Goal: Find contact information: Find contact information

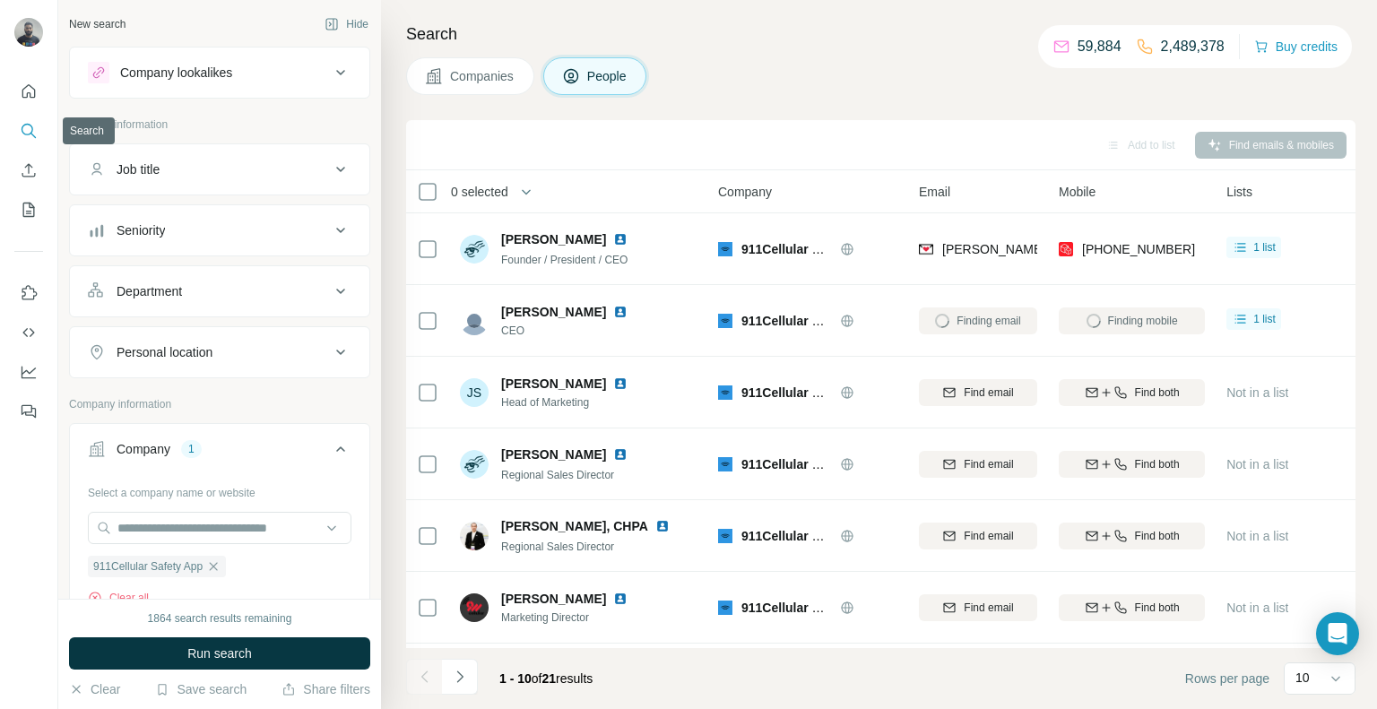
scroll to position [4, 19]
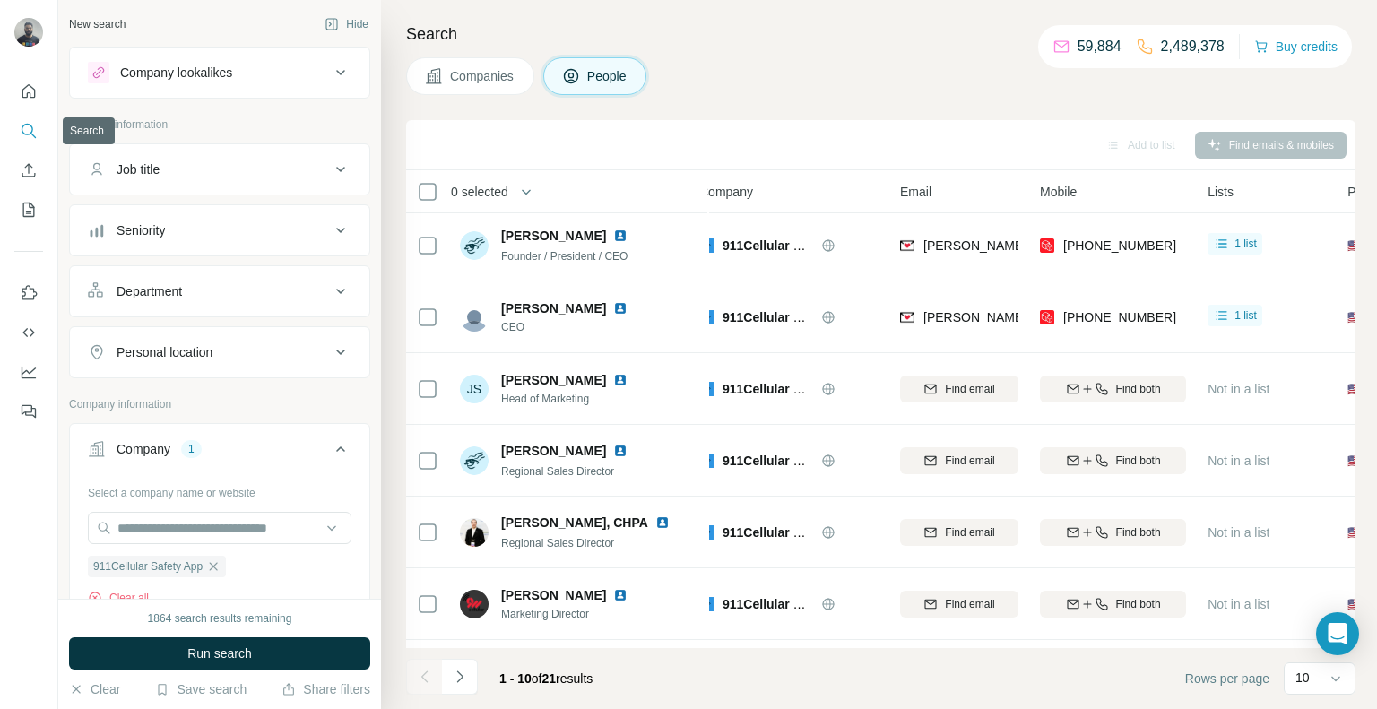
click at [36, 140] on button "Search" at bounding box center [28, 131] width 29 height 32
click at [33, 131] on icon "Search" at bounding box center [29, 131] width 18 height 18
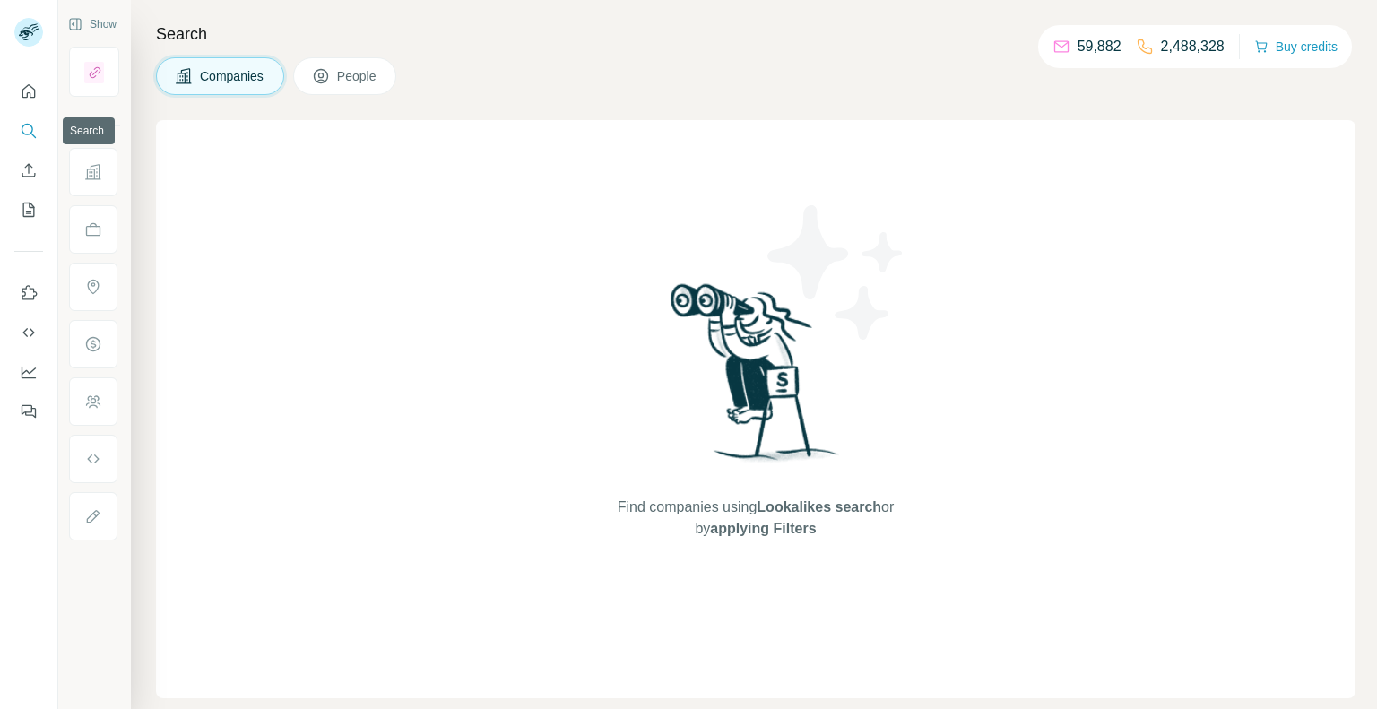
click at [27, 136] on icon "Search" at bounding box center [29, 131] width 18 height 18
click at [47, 129] on div at bounding box center [28, 246] width 57 height 363
click at [26, 127] on icon "Search" at bounding box center [29, 131] width 18 height 18
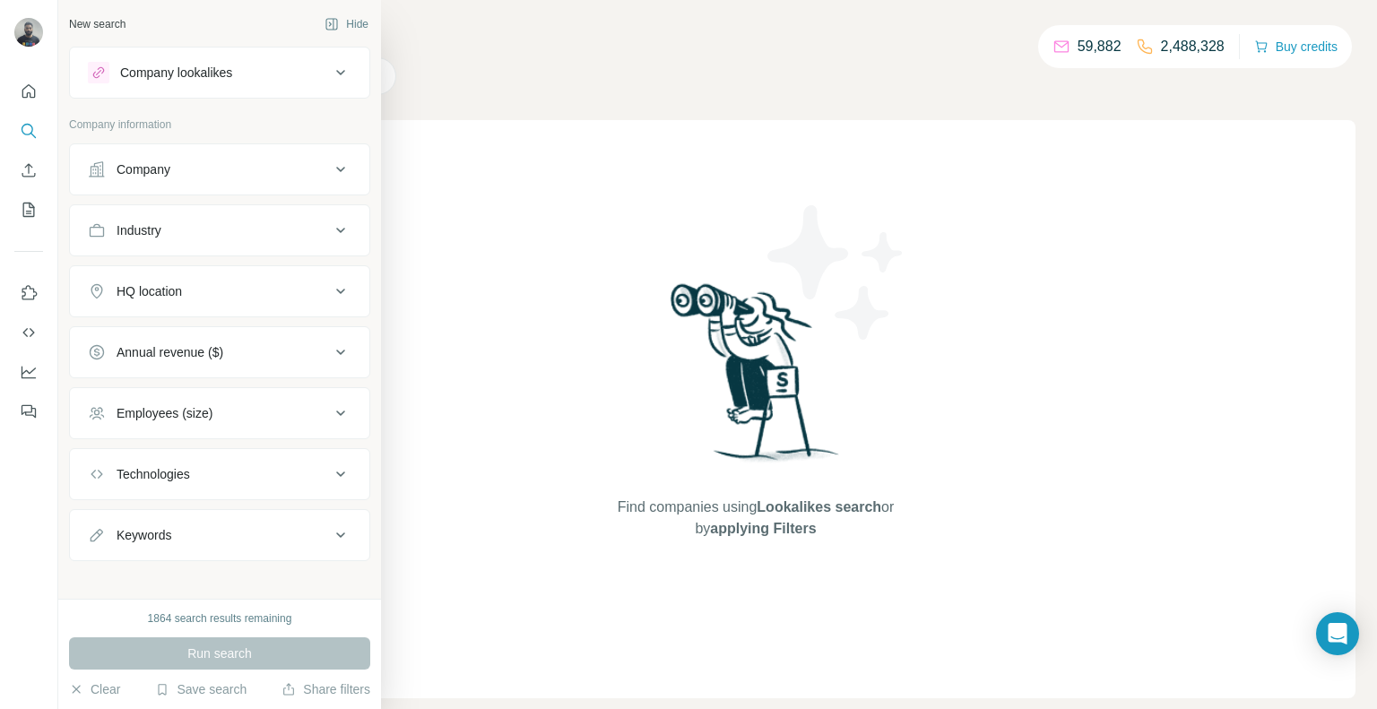
click at [140, 178] on button "Company" at bounding box center [219, 169] width 299 height 43
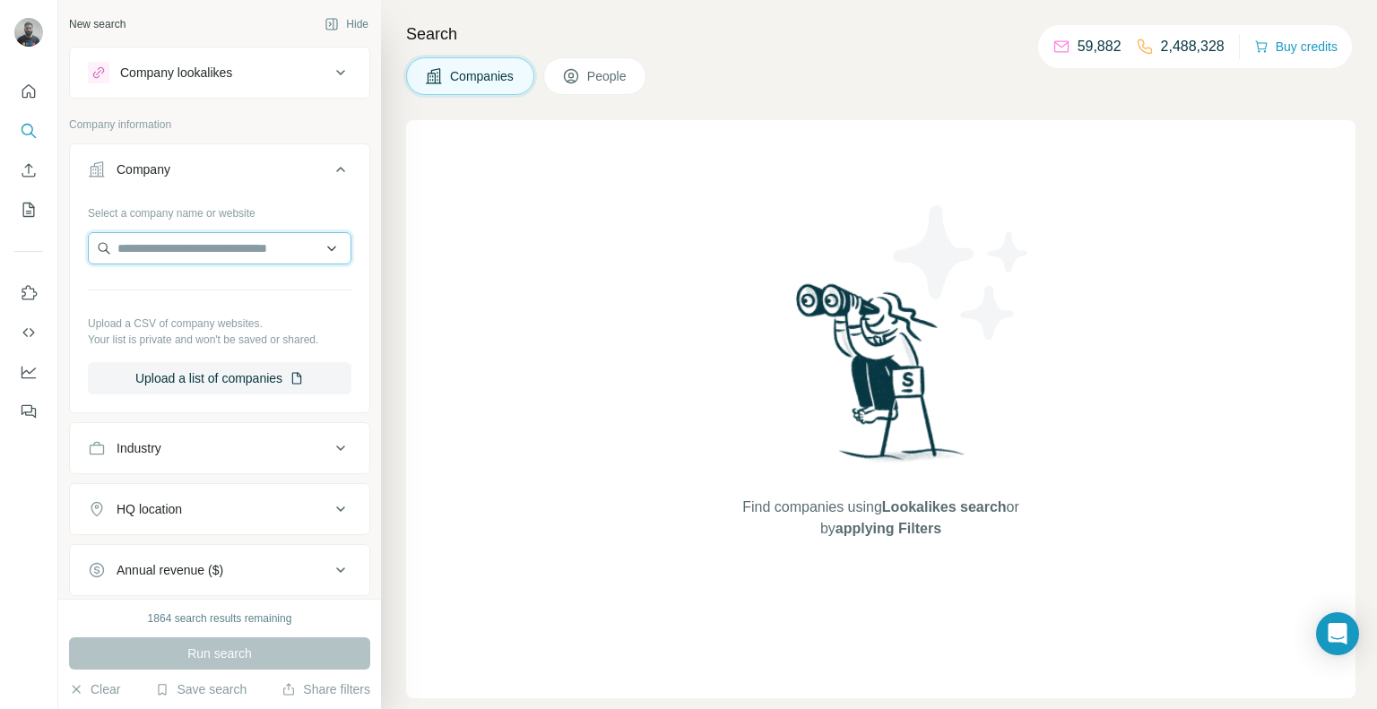
click at [197, 255] on input "text" at bounding box center [220, 248] width 264 height 32
paste input "**********"
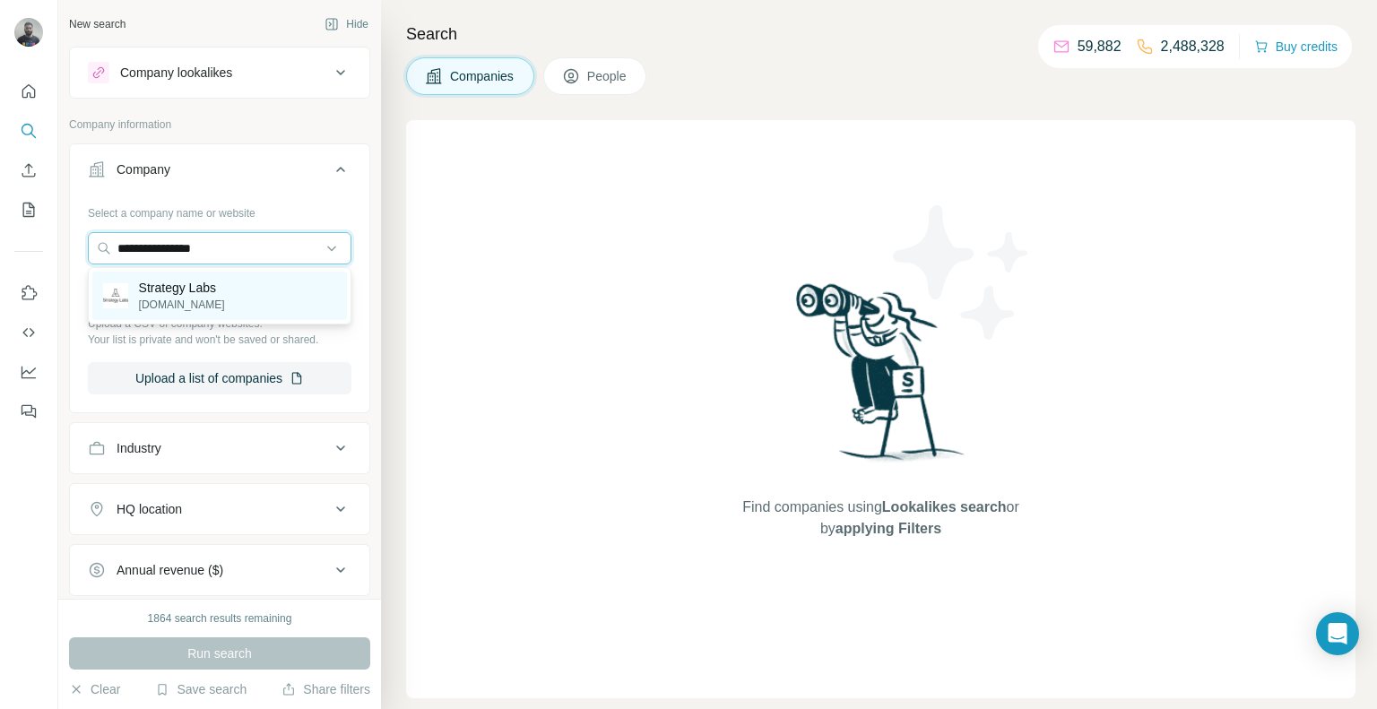
type input "**********"
click at [208, 314] on div "Strategy Labs [DOMAIN_NAME]" at bounding box center [219, 296] width 255 height 48
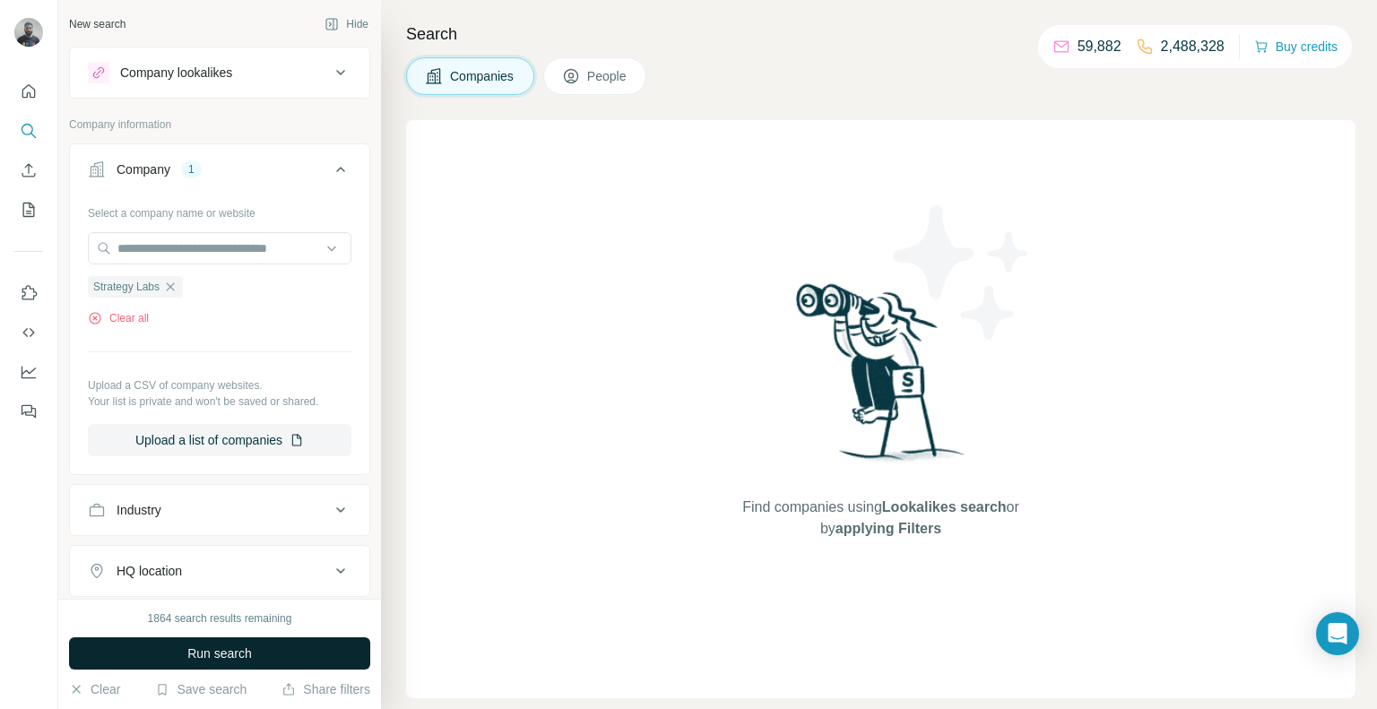
click at [213, 662] on span "Run search" at bounding box center [219, 654] width 65 height 18
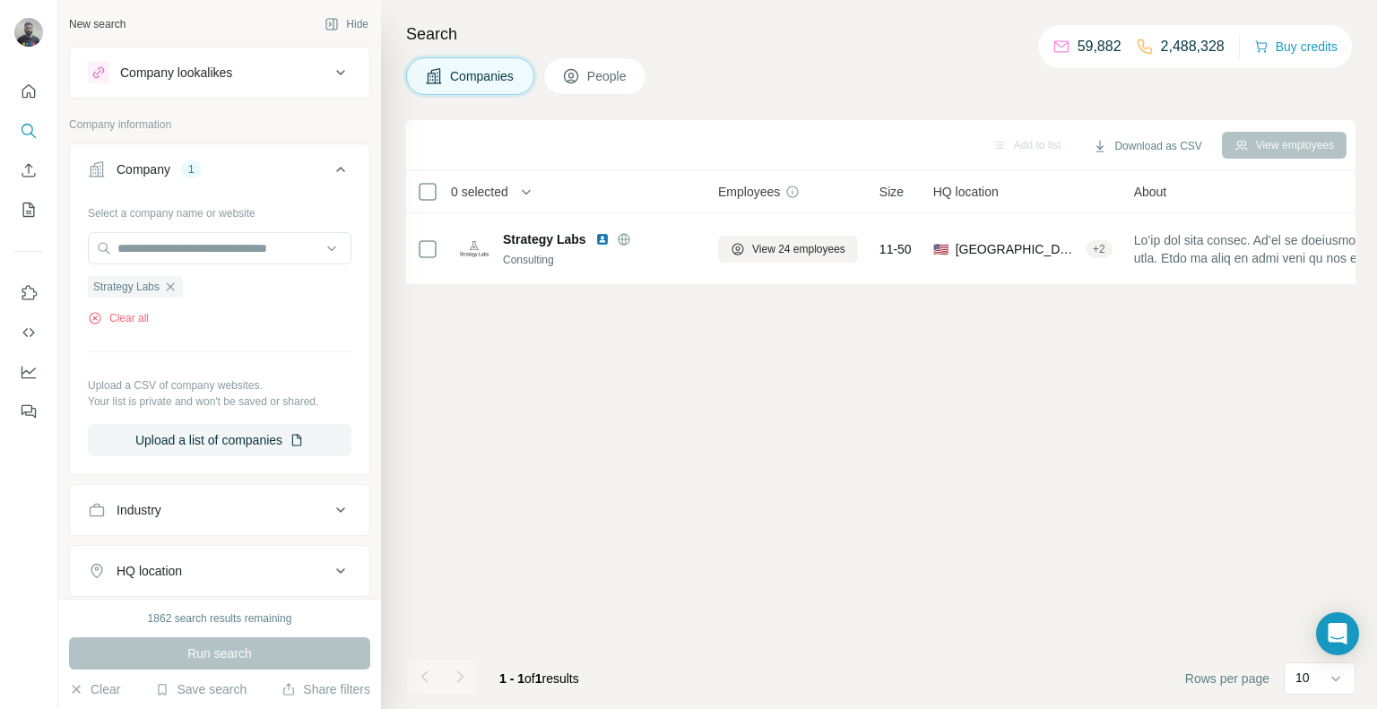
click at [600, 88] on button "People" at bounding box center [595, 76] width 104 height 38
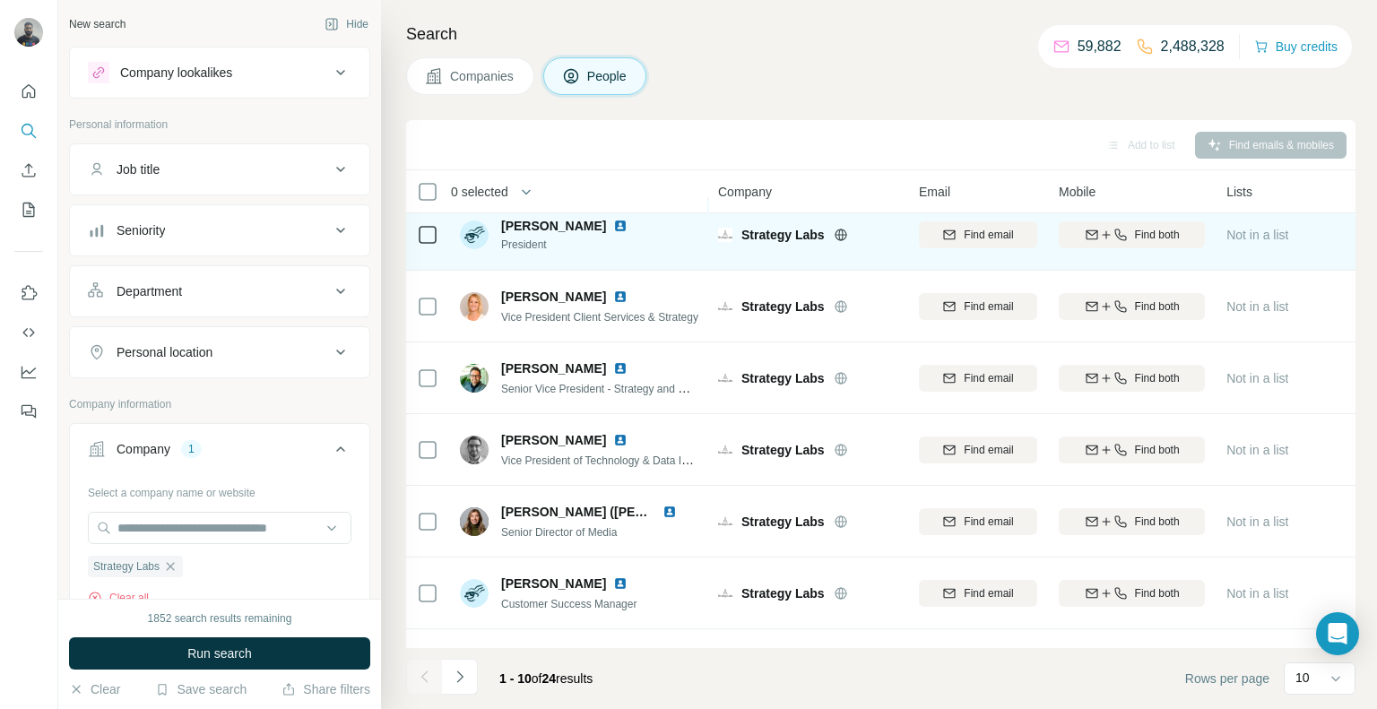
scroll to position [86, 0]
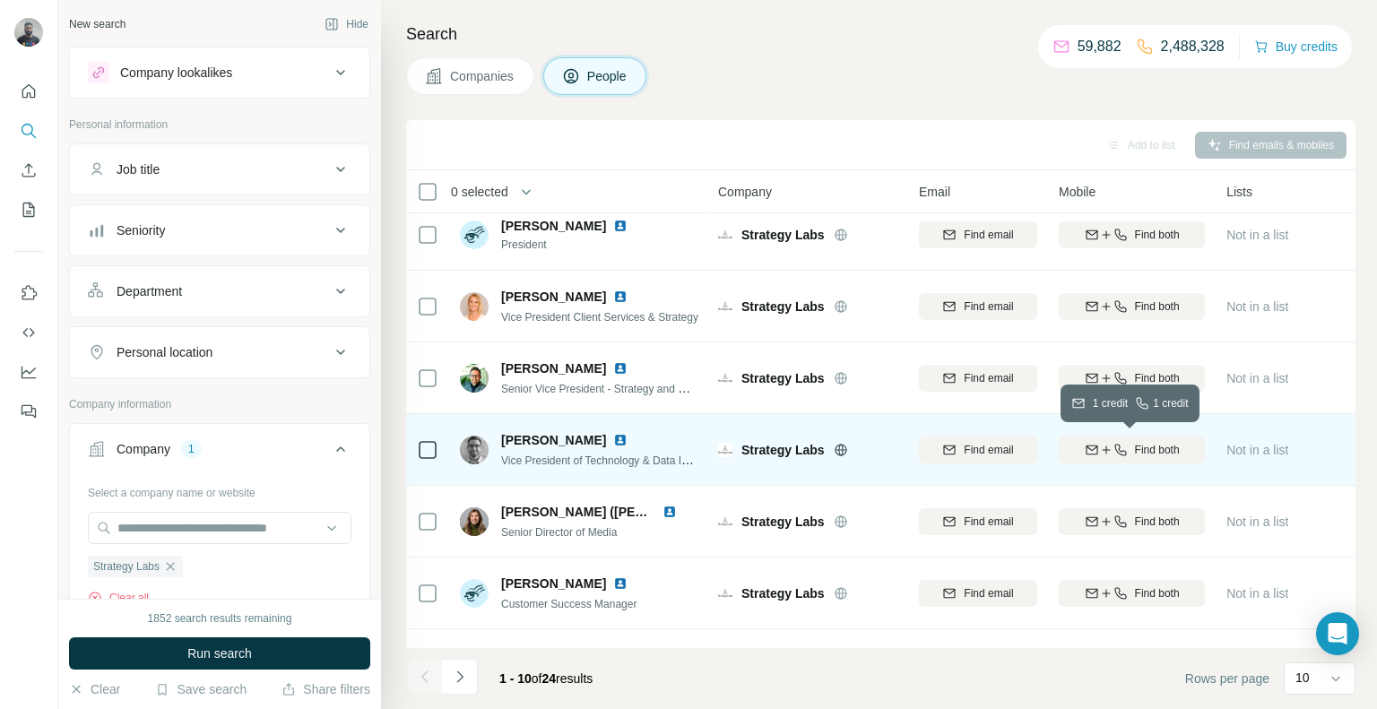
click at [1108, 446] on icon "button" at bounding box center [1106, 450] width 14 height 14
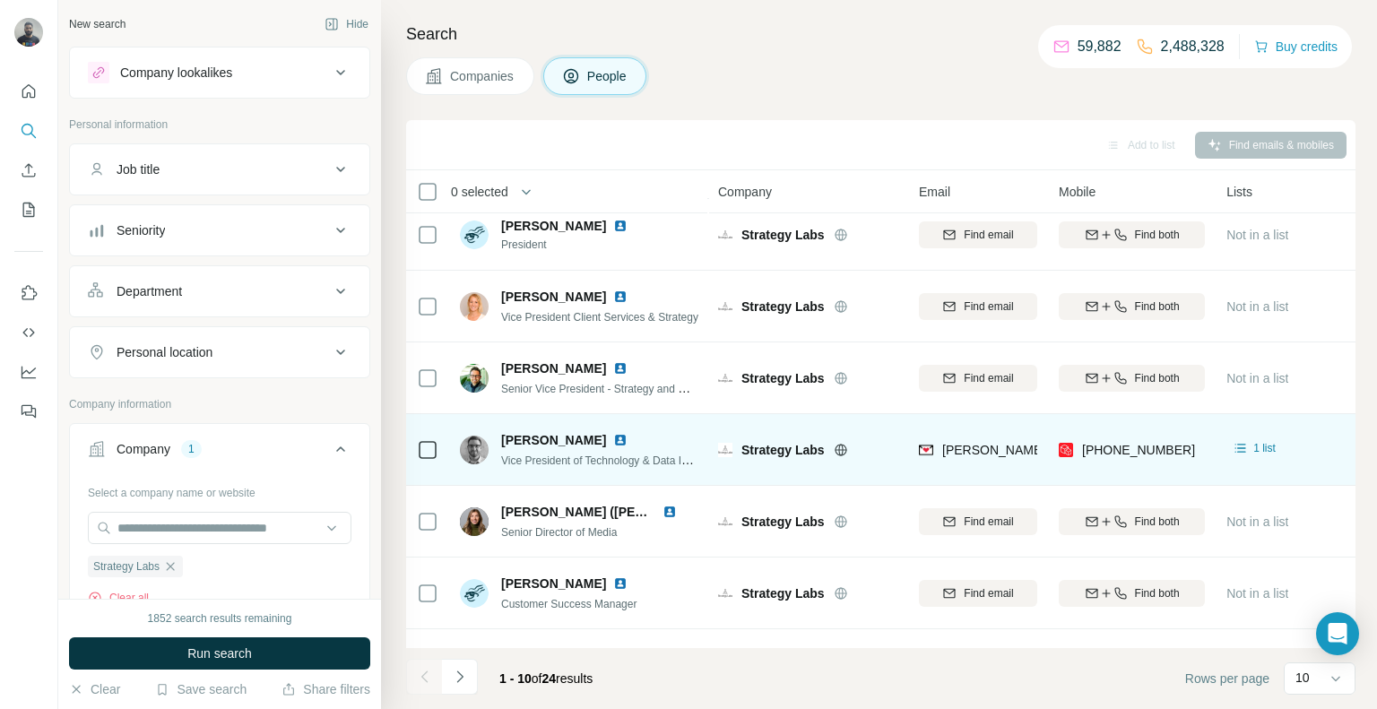
click at [1183, 443] on div "[PHONE_NUMBER]" at bounding box center [1132, 449] width 146 height 49
copy tr "[PHONE_NUMBER]"
